Goal: Task Accomplishment & Management: Complete application form

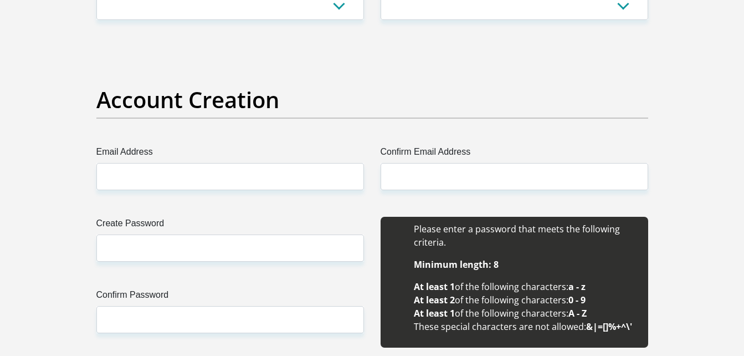
scroll to position [740, 0]
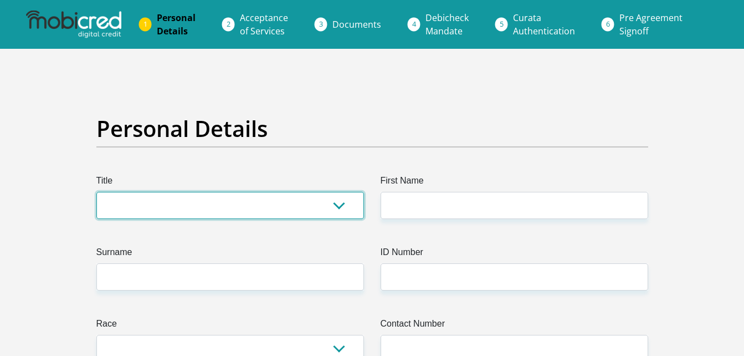
click at [265, 204] on select "Mr Ms Mrs Dr Other" at bounding box center [230, 205] width 268 height 27
select select "Ms"
click at [96, 192] on select "Mr Ms Mrs Dr Other" at bounding box center [230, 205] width 268 height 27
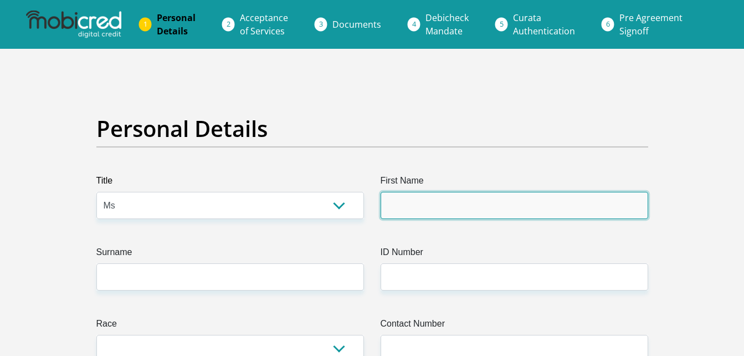
click at [518, 213] on input "First Name" at bounding box center [515, 205] width 268 height 27
type input "Luyanda"
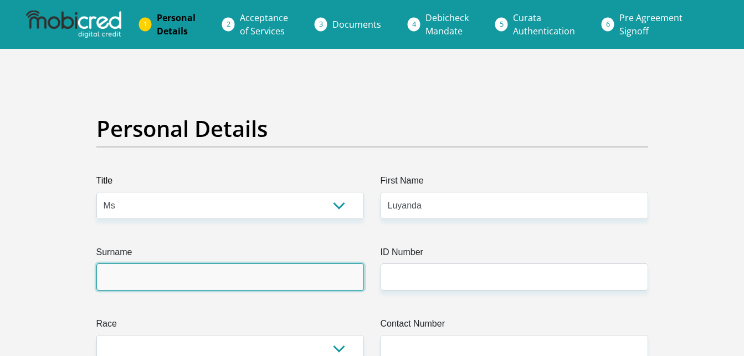
type input "Hlongwane"
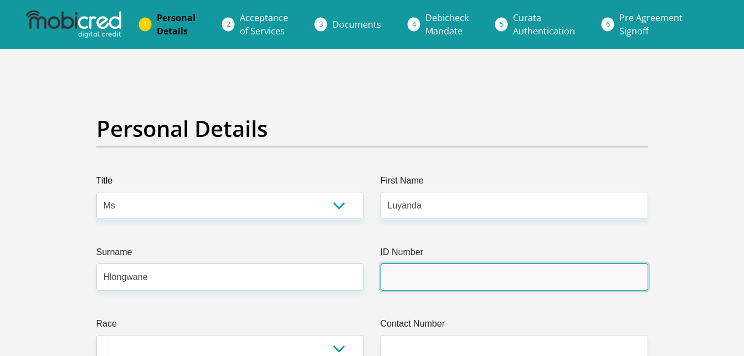
type input "0703190205087"
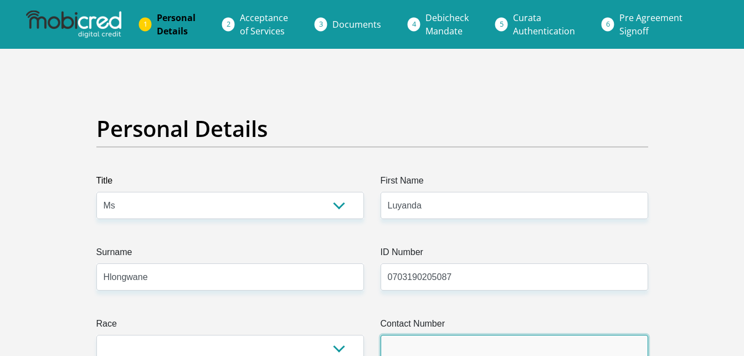
type input "0680386223"
select select "ZAF"
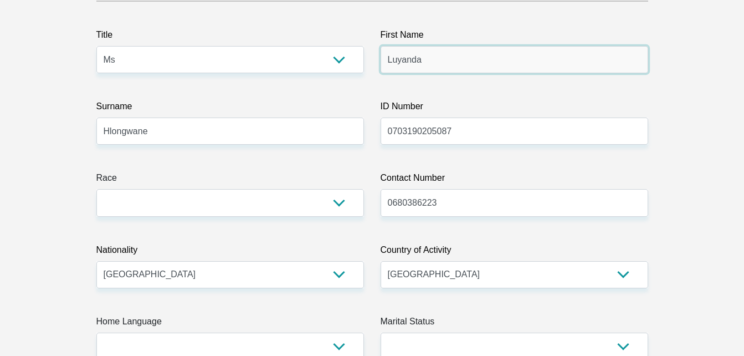
scroll to position [146, 0]
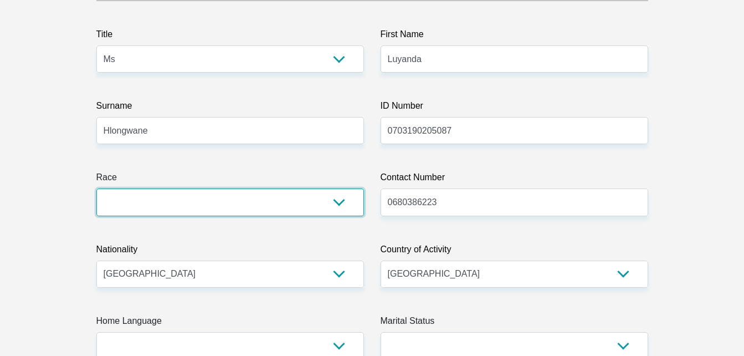
click at [343, 206] on select "Black Coloured Indian White Other" at bounding box center [230, 201] width 268 height 27
select select "1"
click at [96, 188] on select "Black Coloured Indian White Other" at bounding box center [230, 201] width 268 height 27
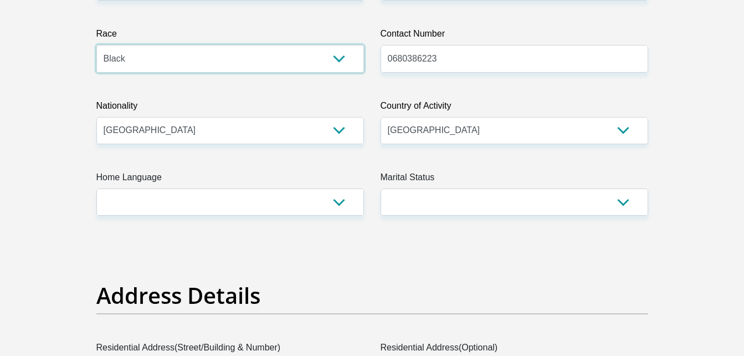
scroll to position [303, 0]
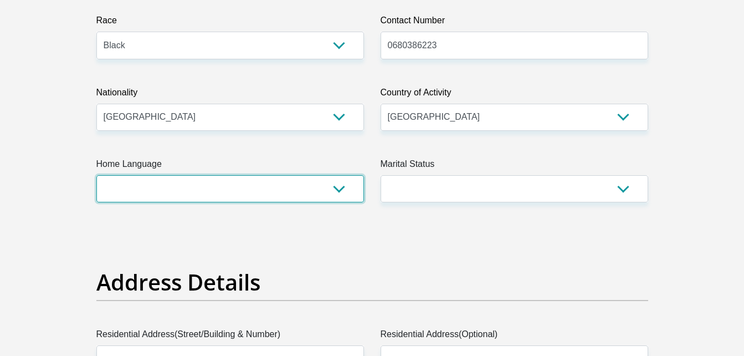
click at [341, 187] on select "Afrikaans English Sepedi South Ndebele Southern Sotho Swati Tsonga Tswana Venda…" at bounding box center [230, 188] width 268 height 27
select select "zul"
click at [96, 175] on select "Afrikaans English Sepedi South Ndebele Southern Sotho Swati Tsonga Tswana Venda…" at bounding box center [230, 188] width 268 height 27
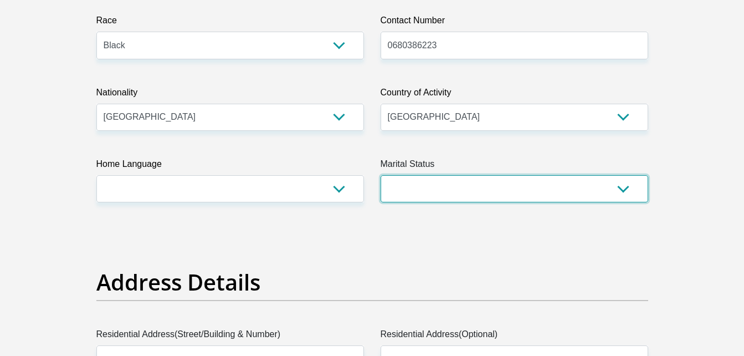
click at [631, 200] on select "Married ANC Single Divorced Widowed Married COP or Customary Law" at bounding box center [515, 188] width 268 height 27
select select "2"
click at [381, 175] on select "Married ANC Single Divorced Widowed Married COP or Customary Law" at bounding box center [515, 188] width 268 height 27
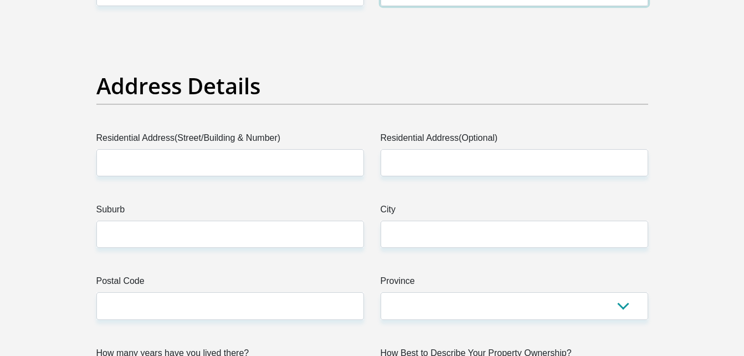
scroll to position [555, 0]
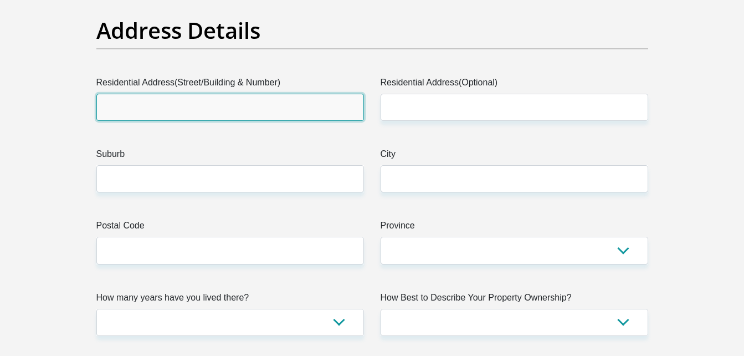
click at [289, 101] on input "Residential Address(Street/Building & Number)" at bounding box center [230, 107] width 268 height 27
type input "2696 Roes Drive"
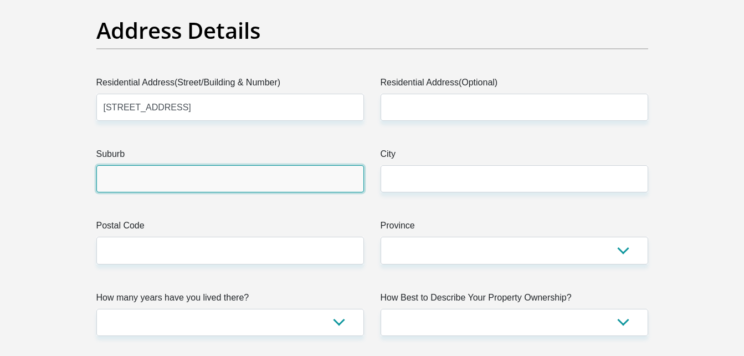
type input "Johannesburg, Gauteng"
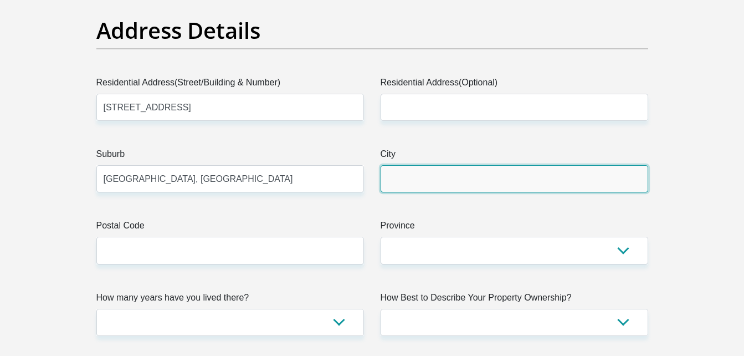
type input "Johannesburg, Gauteng"
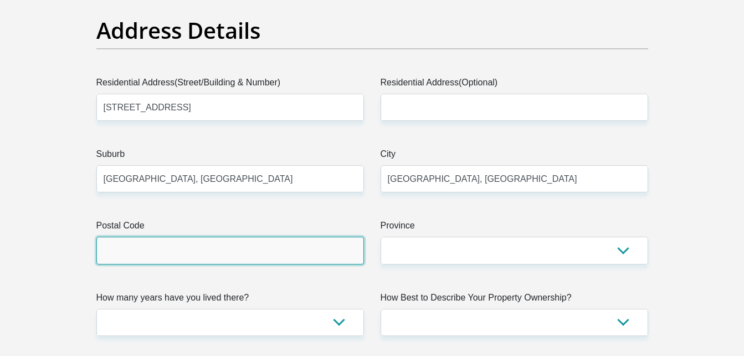
type input "1475"
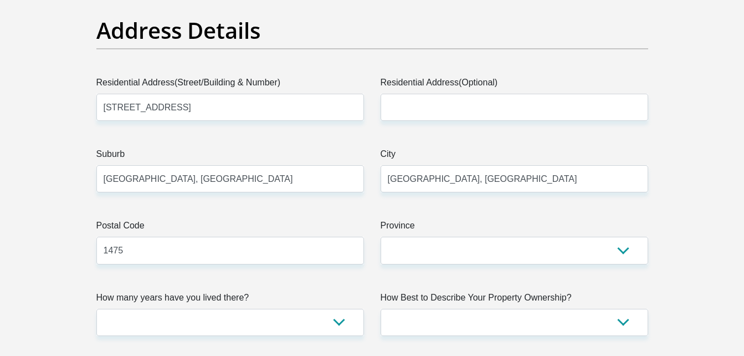
type input "26961475"
click at [267, 183] on input "Johannesburg, Gauteng" at bounding box center [230, 178] width 268 height 27
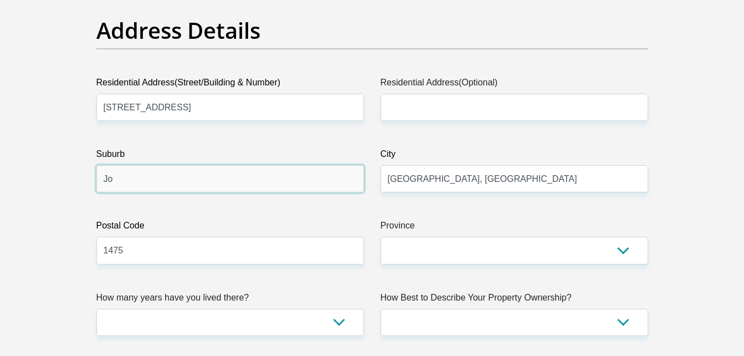
type input "J"
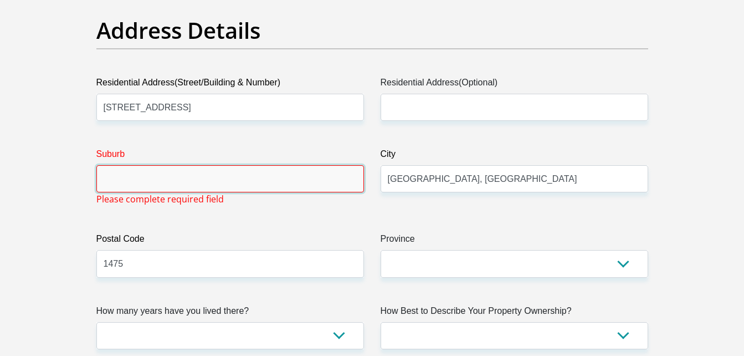
type input "v"
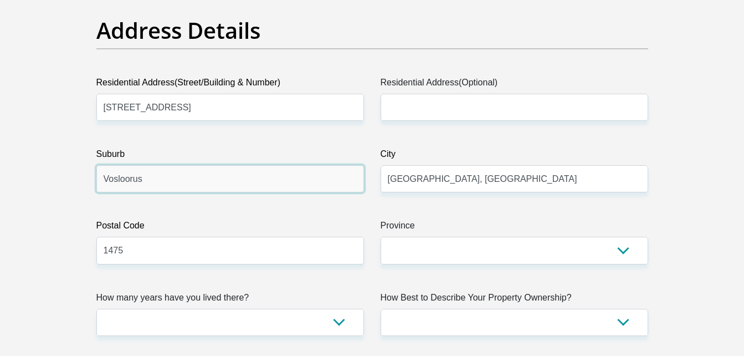
type input "Vosloorus"
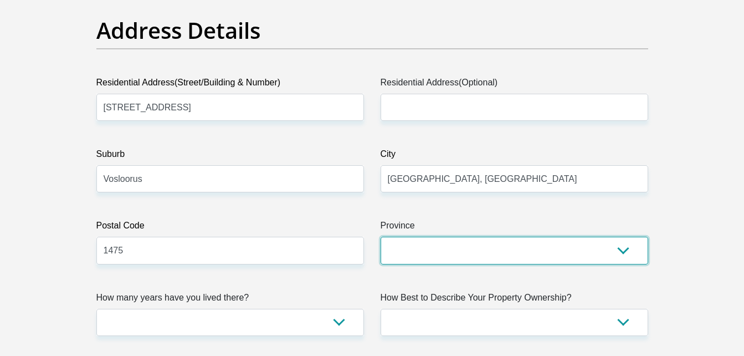
click at [625, 250] on select "Eastern Cape Free State Gauteng KwaZulu-Natal Limpopo Mpumalanga Northern Cape …" at bounding box center [515, 250] width 268 height 27
select select "Gauteng"
click at [381, 237] on select "Eastern Cape Free State Gauteng KwaZulu-Natal Limpopo Mpumalanga Northern Cape …" at bounding box center [515, 250] width 268 height 27
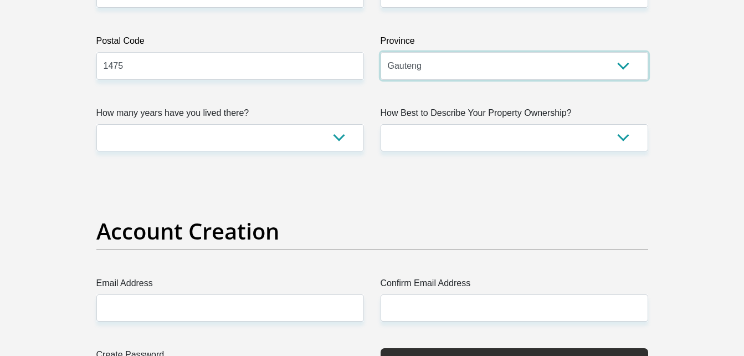
scroll to position [740, 0]
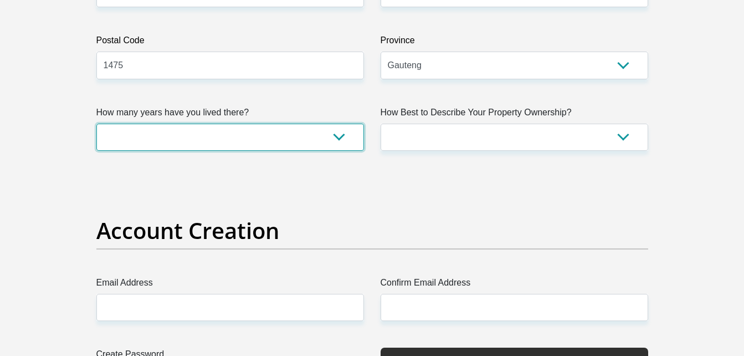
click at [338, 139] on select "less than 1 year 1-3 years 3-5 years 5+ years" at bounding box center [230, 137] width 268 height 27
select select "5"
click at [96, 124] on select "less than 1 year 1-3 years 3-5 years 5+ years" at bounding box center [230, 137] width 268 height 27
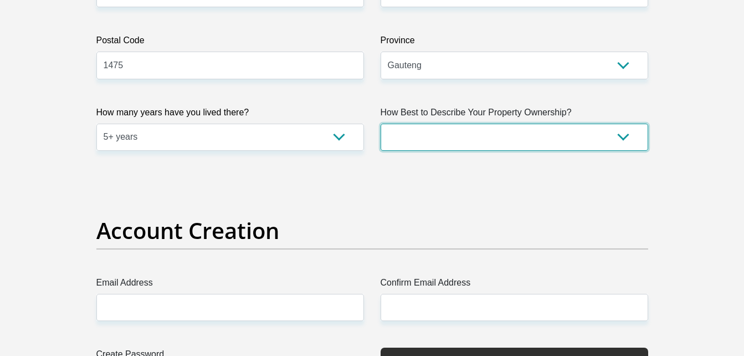
click at [620, 137] on select "Owned Rented Family Owned Company Dwelling" at bounding box center [515, 137] width 268 height 27
select select "parents"
click at [381, 124] on select "Owned Rented Family Owned Company Dwelling" at bounding box center [515, 137] width 268 height 27
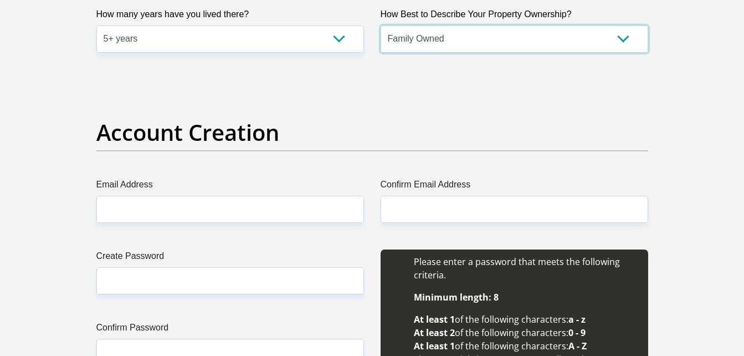
scroll to position [853, 0]
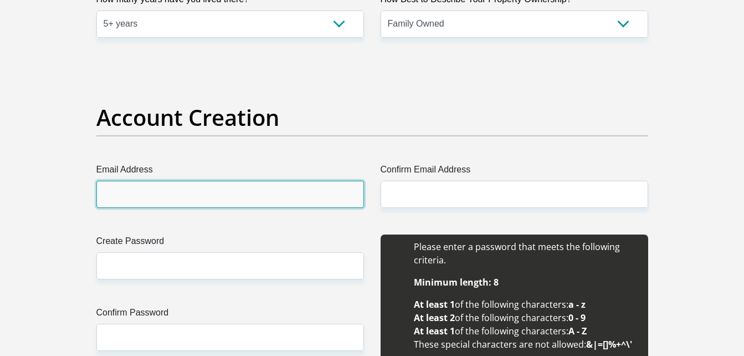
click at [292, 190] on input "Email Address" at bounding box center [230, 194] width 268 height 27
type input "hlongwaneluyanda19@gmail.com"
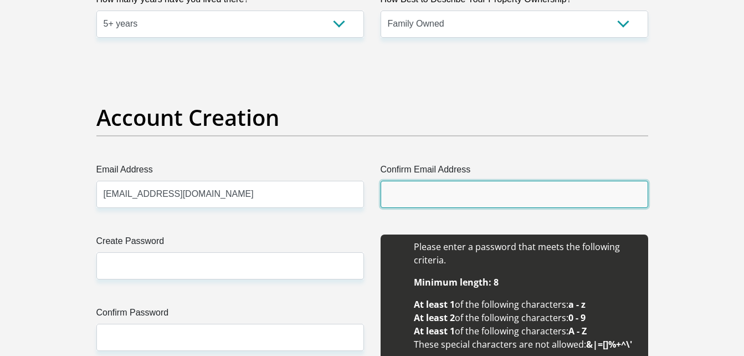
type input "hlongwaneluyanda19@gmail.com"
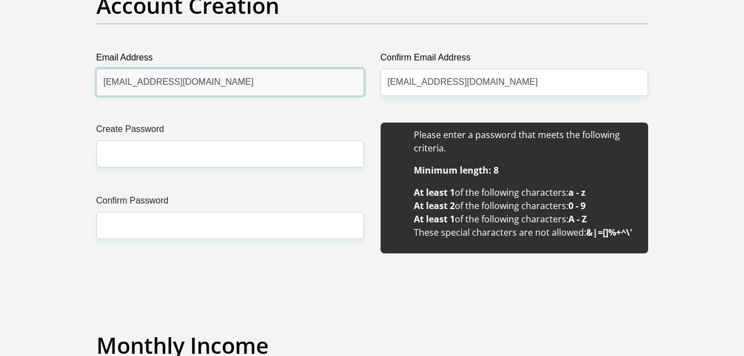
scroll to position [975, 0]
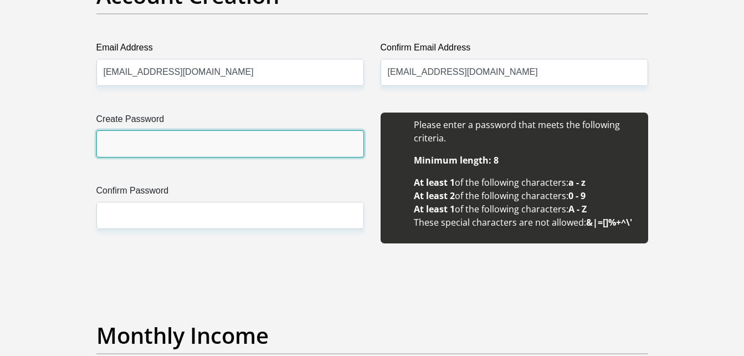
click at [242, 135] on input "Create Password" at bounding box center [230, 143] width 268 height 27
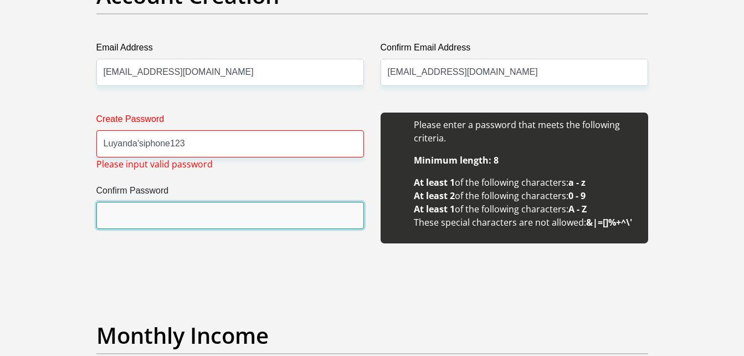
click at [217, 217] on input "Confirm Password" at bounding box center [230, 215] width 268 height 27
click at [129, 212] on input "Confirm Password" at bounding box center [230, 215] width 268 height 27
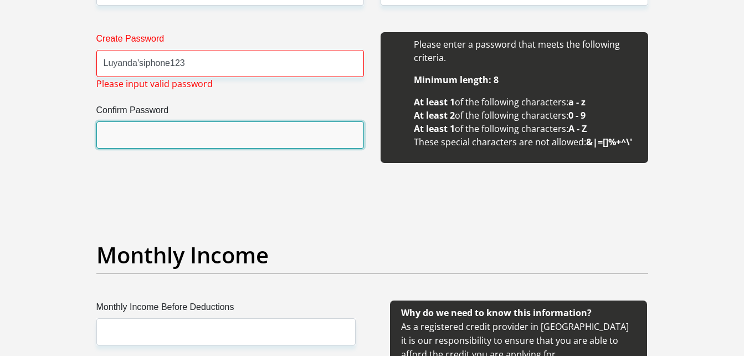
scroll to position [1055, 0]
click at [116, 132] on input "Confirm Password" at bounding box center [230, 135] width 268 height 27
click at [309, 141] on input "Confirm Password" at bounding box center [230, 135] width 268 height 27
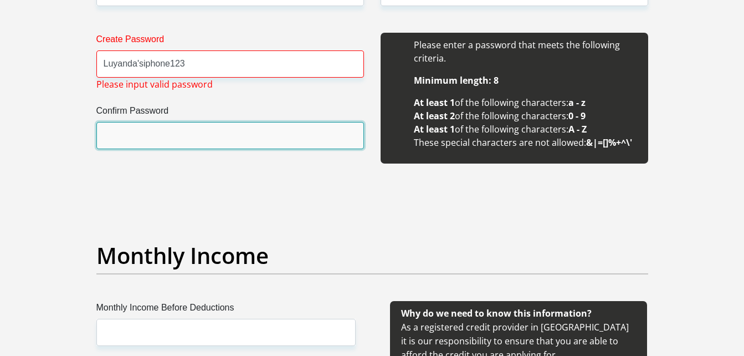
click at [309, 141] on input "Confirm Password" at bounding box center [230, 135] width 268 height 27
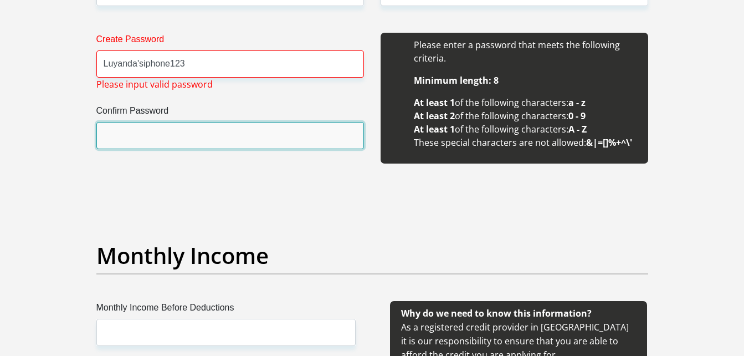
click at [309, 141] on input "Confirm Password" at bounding box center [230, 135] width 268 height 27
drag, startPoint x: 309, startPoint y: 141, endPoint x: 203, endPoint y: 63, distance: 130.8
click at [203, 63] on div "Create Password Luyanda'siphone123 Please input valid password Confirm Password" at bounding box center [230, 104] width 284 height 143
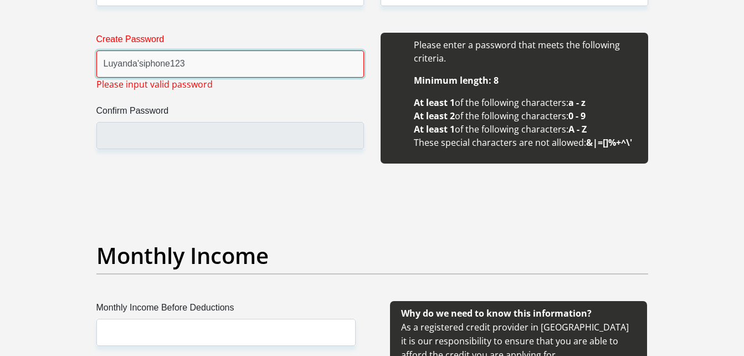
click at [203, 63] on input "Luyanda'siphone123" at bounding box center [230, 63] width 268 height 27
type input "L"
type input "Luyanda'siphone123"
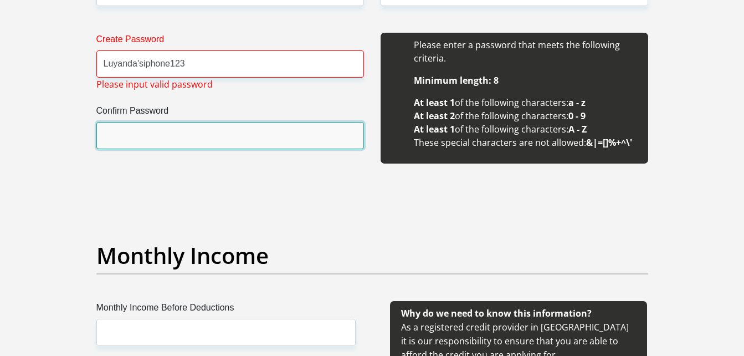
click at [203, 137] on input "Confirm Password" at bounding box center [230, 135] width 268 height 27
click at [117, 140] on input "Confirm Password" at bounding box center [230, 135] width 268 height 27
click at [114, 132] on input "Confirm Password" at bounding box center [230, 135] width 268 height 27
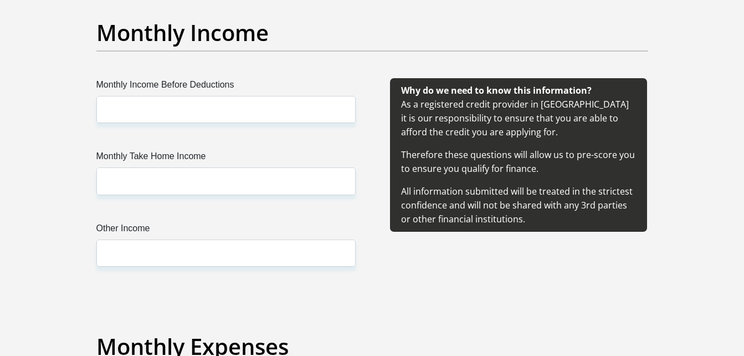
scroll to position [1278, 0]
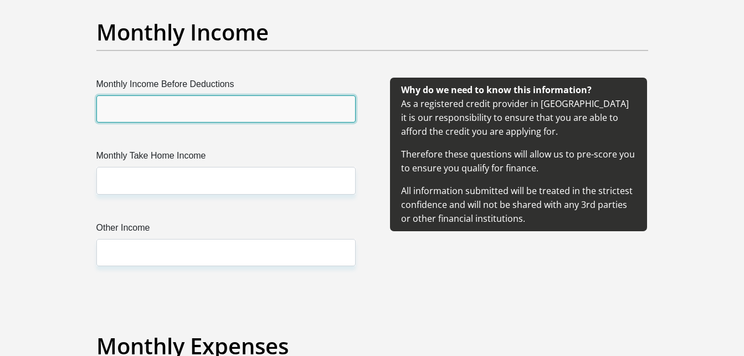
click at [134, 109] on input "Monthly Income Before Deductions" at bounding box center [225, 108] width 259 height 27
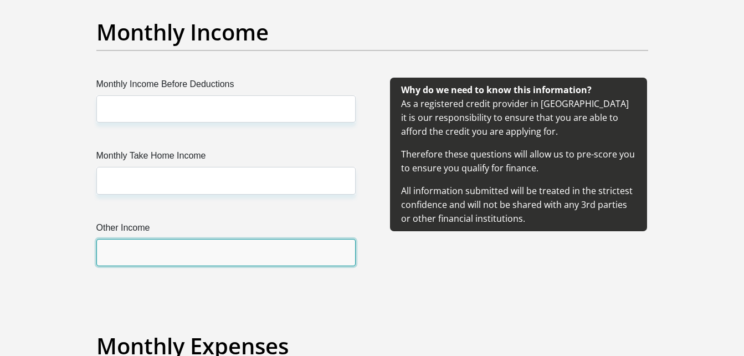
click at [156, 253] on input "Other Income" at bounding box center [225, 252] width 259 height 27
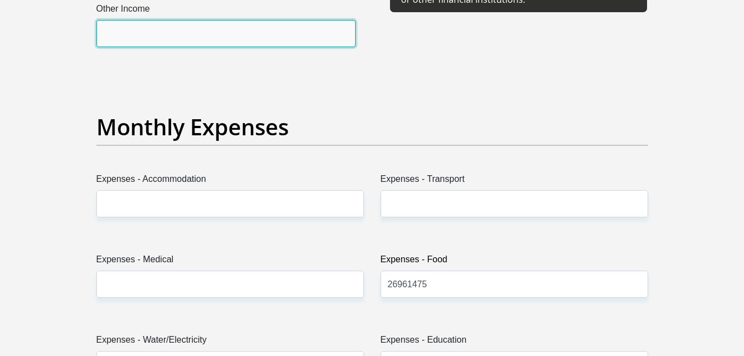
scroll to position [1498, 0]
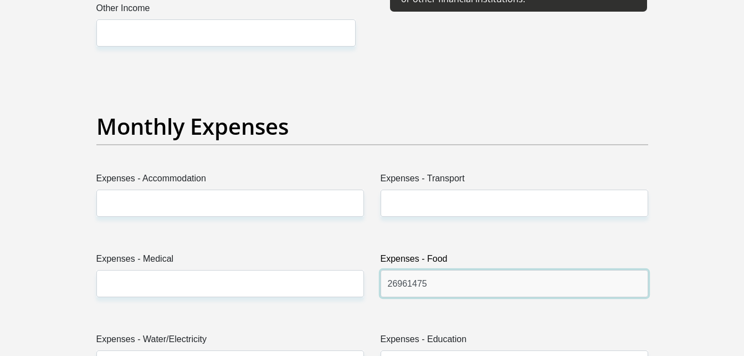
click at [433, 283] on input "26961475" at bounding box center [515, 283] width 268 height 27
type input "2"
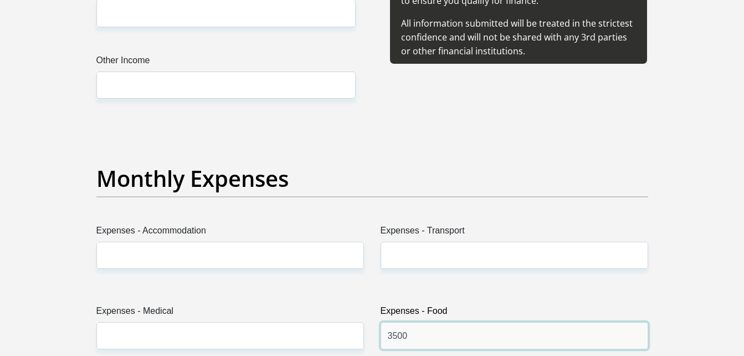
scroll to position [1445, 0]
type input "3500"
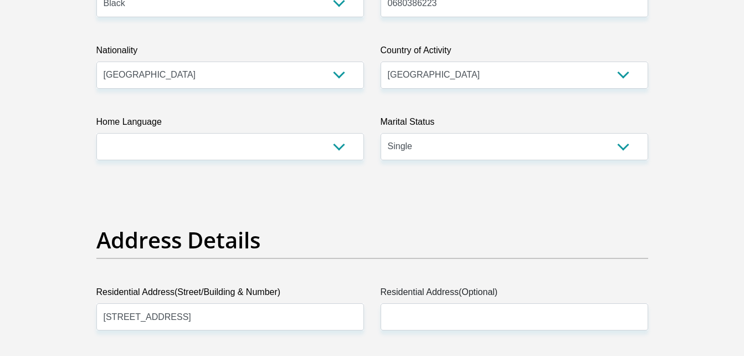
scroll to position [0, 0]
